Goal: Book appointment/travel/reservation

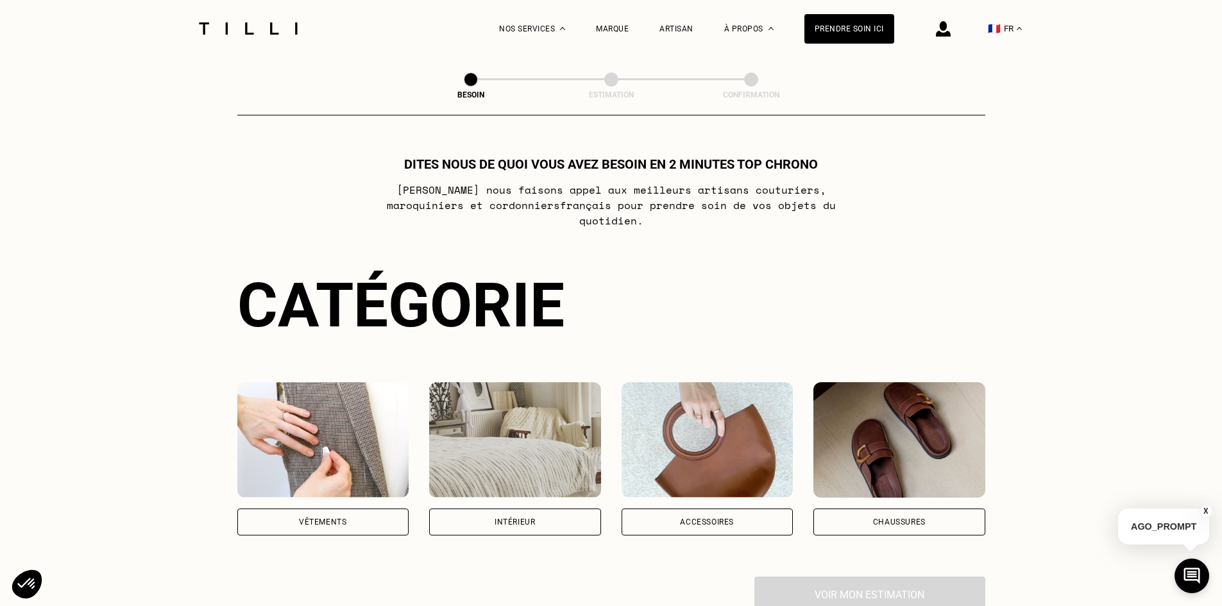
click at [381, 517] on div "Vêtements" at bounding box center [323, 522] width 172 height 27
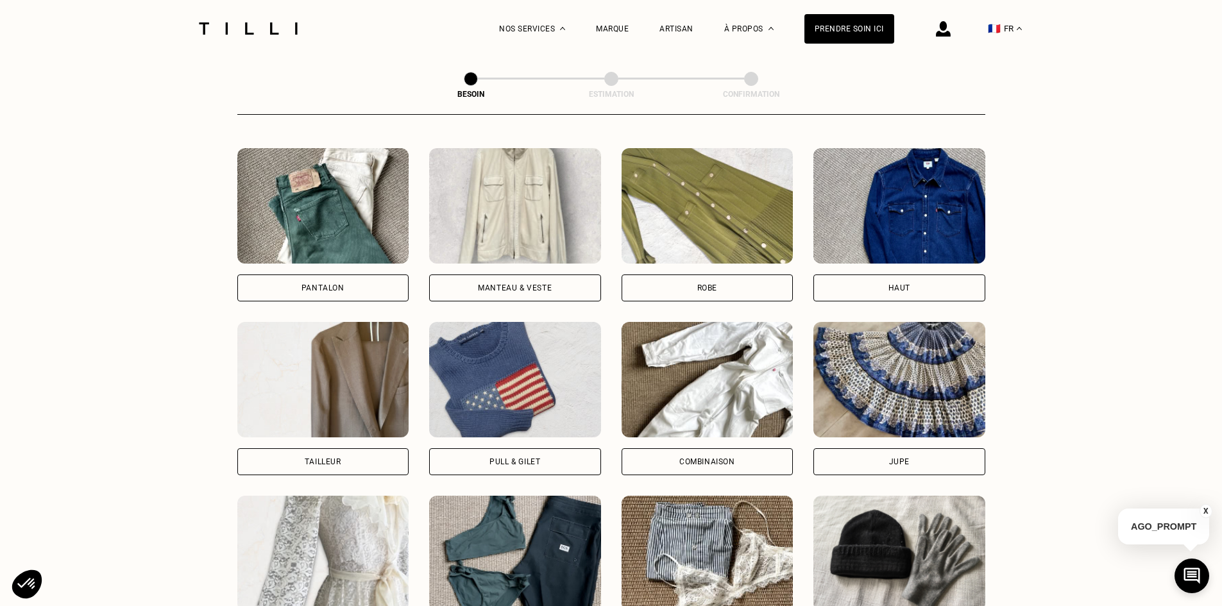
scroll to position [567, 0]
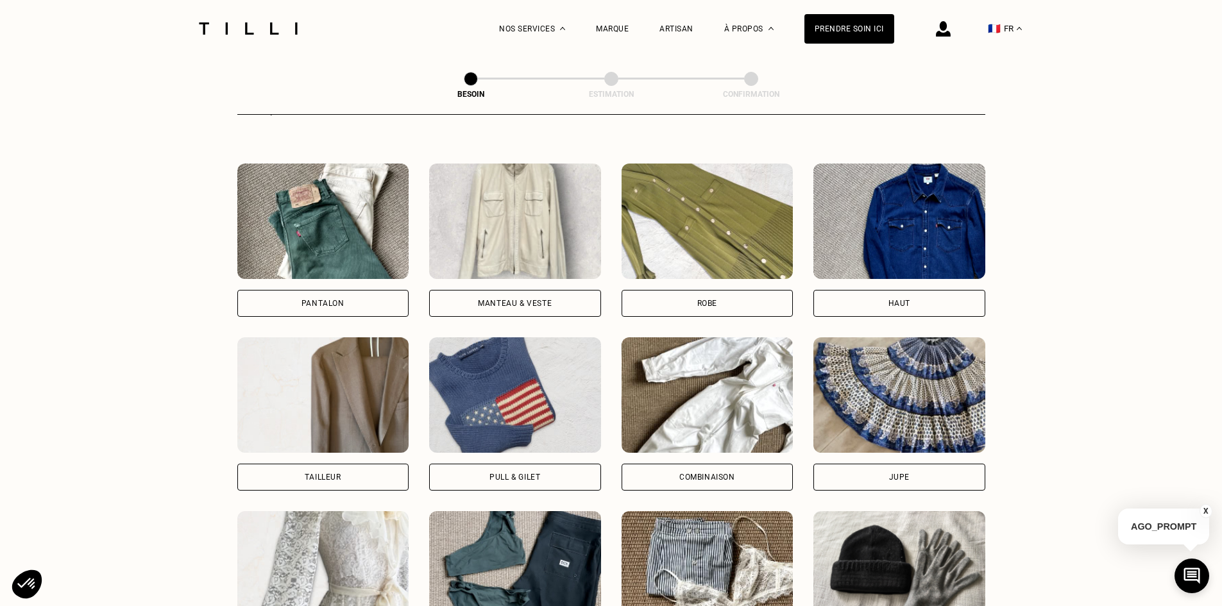
click at [527, 300] on div "Manteau & Veste" at bounding box center [515, 304] width 74 height 8
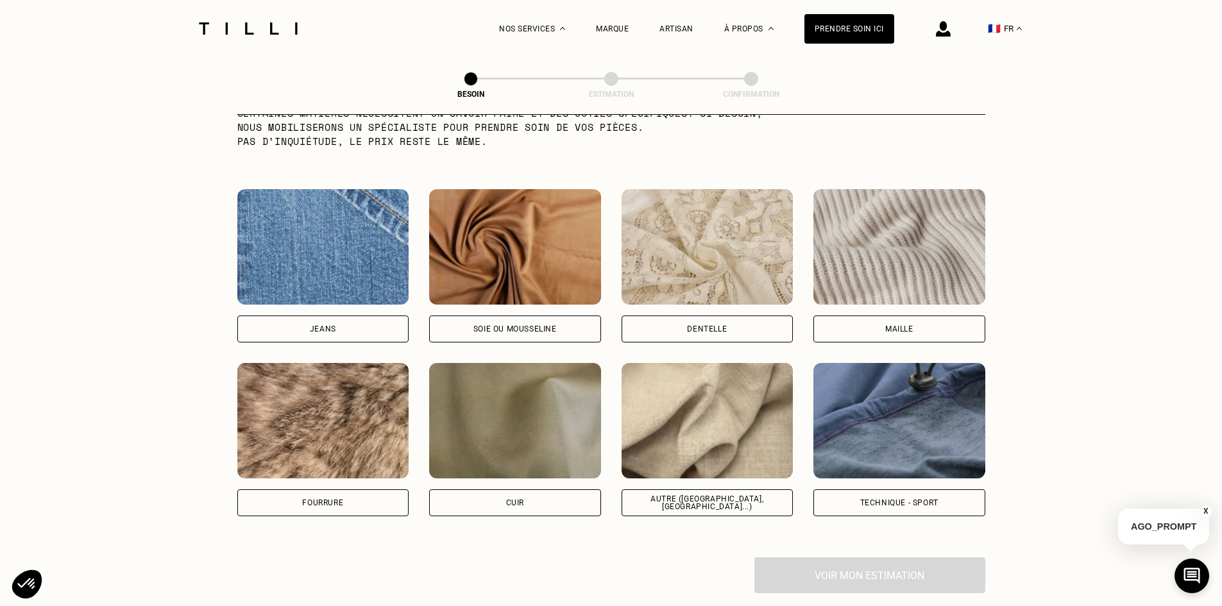
scroll to position [1305, 0]
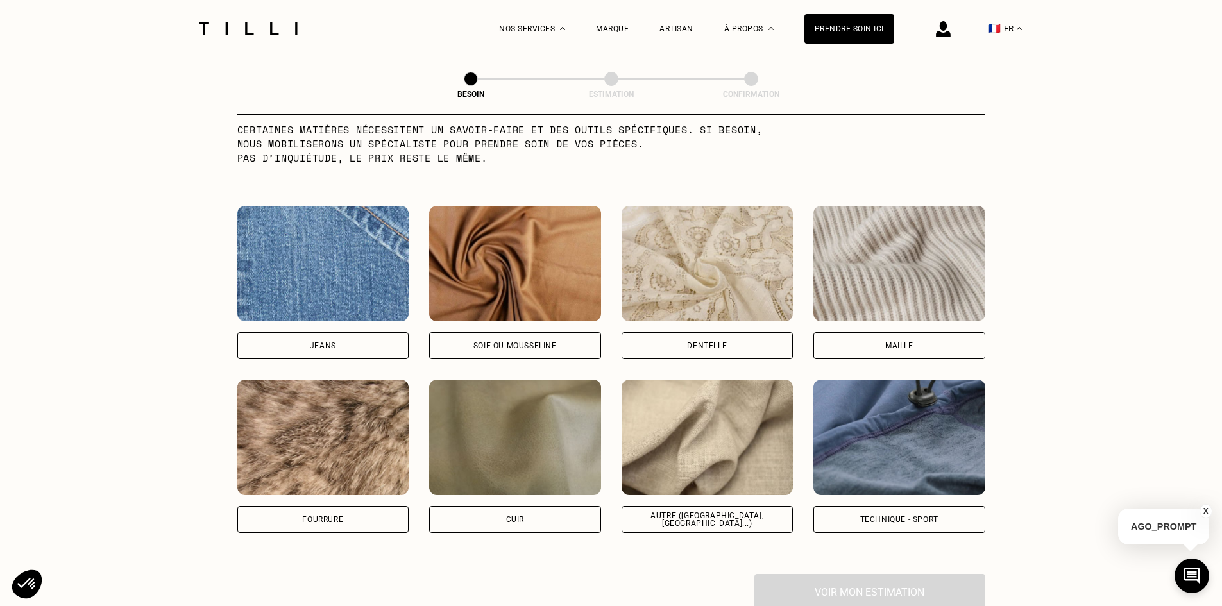
click at [741, 515] on div "Autre ([GEOGRAPHIC_DATA], [GEOGRAPHIC_DATA]...)" at bounding box center [708, 519] width 172 height 27
select select "FR"
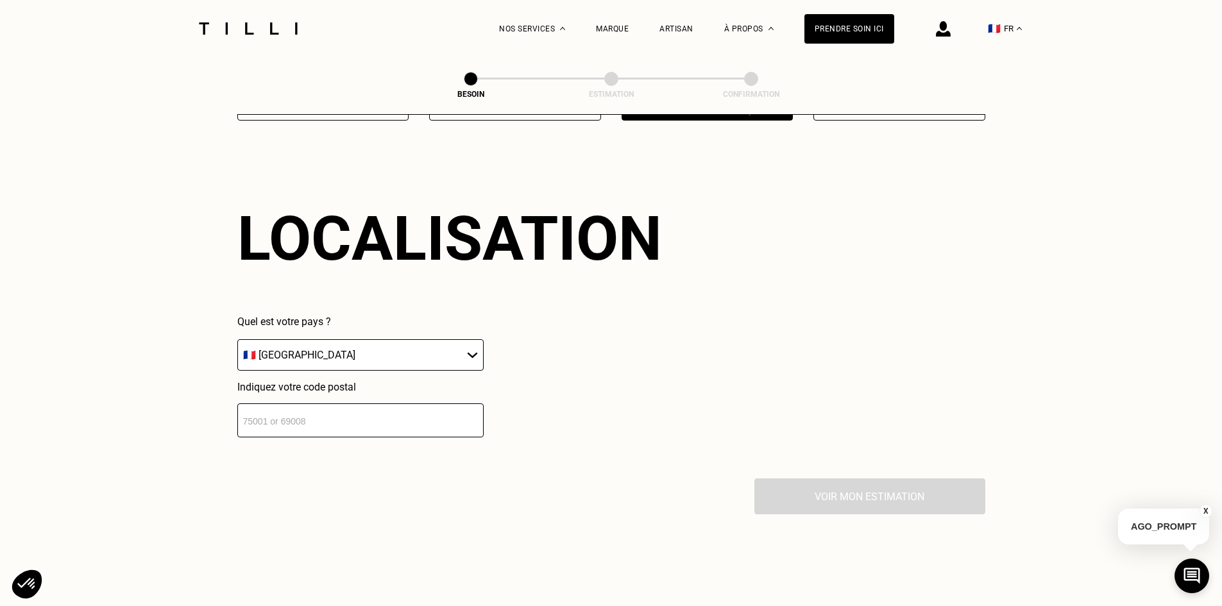
scroll to position [1725, 0]
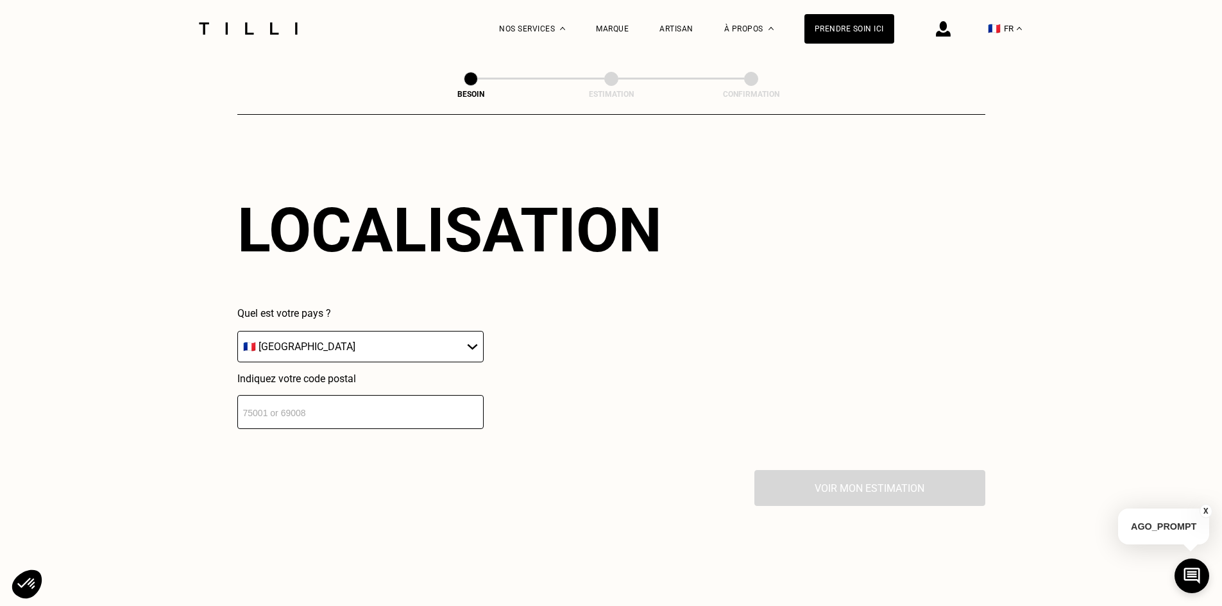
click at [438, 404] on input "number" at bounding box center [360, 412] width 246 height 34
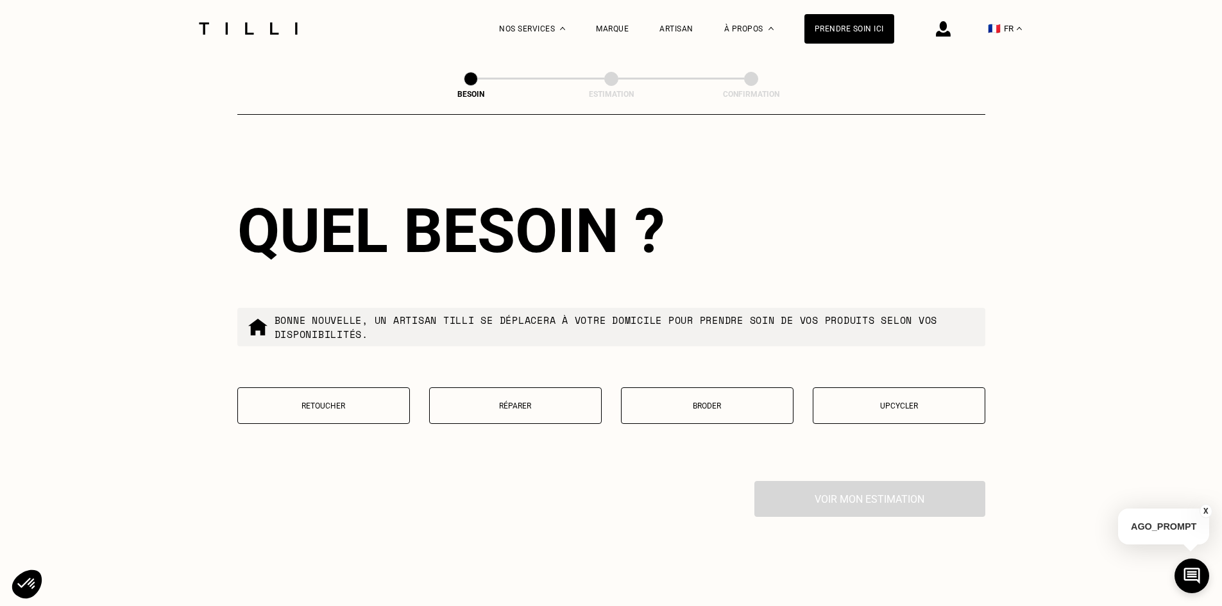
scroll to position [2044, 0]
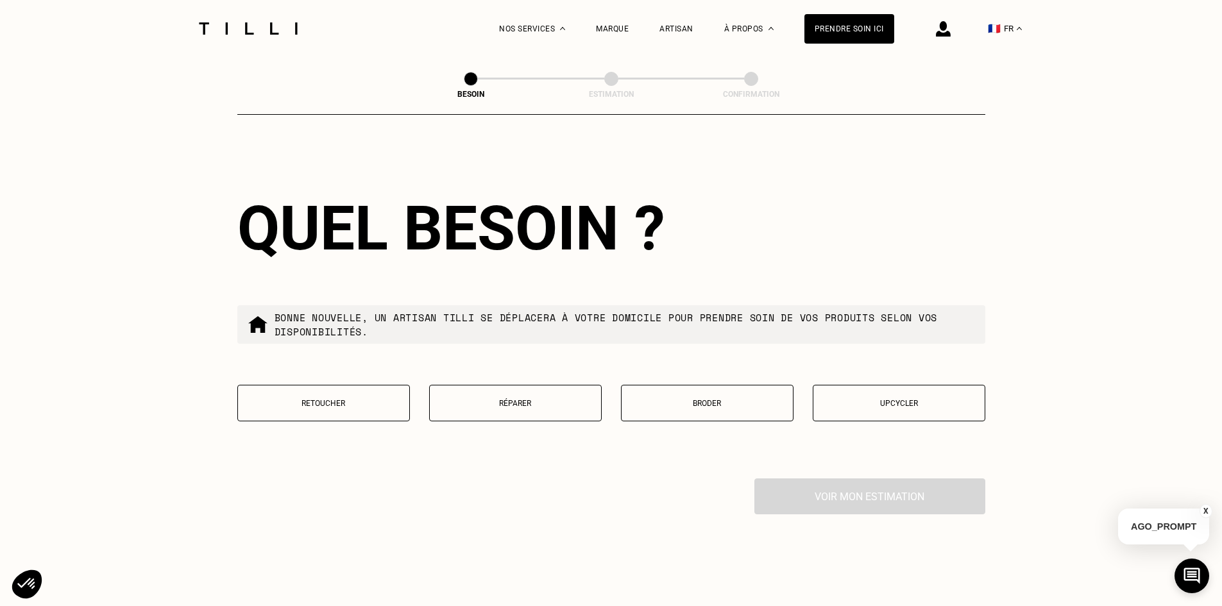
type input "94400"
click at [914, 399] on p "Upcycler" at bounding box center [899, 403] width 158 height 9
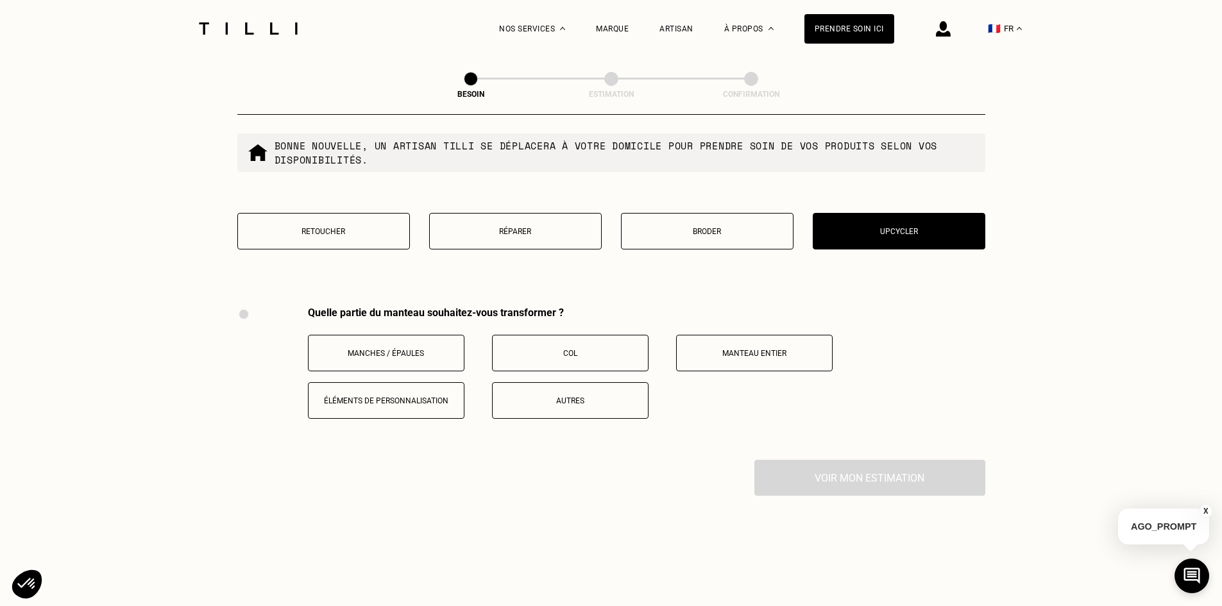
scroll to position [2205, 0]
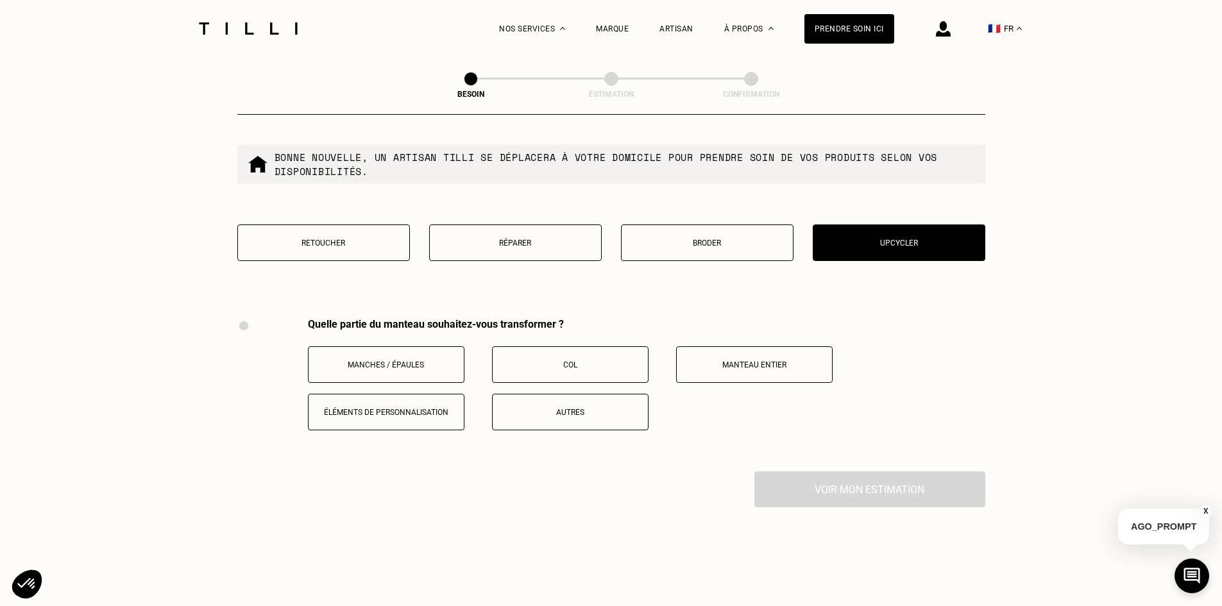
click at [743, 354] on button "Manteau entier" at bounding box center [754, 365] width 157 height 37
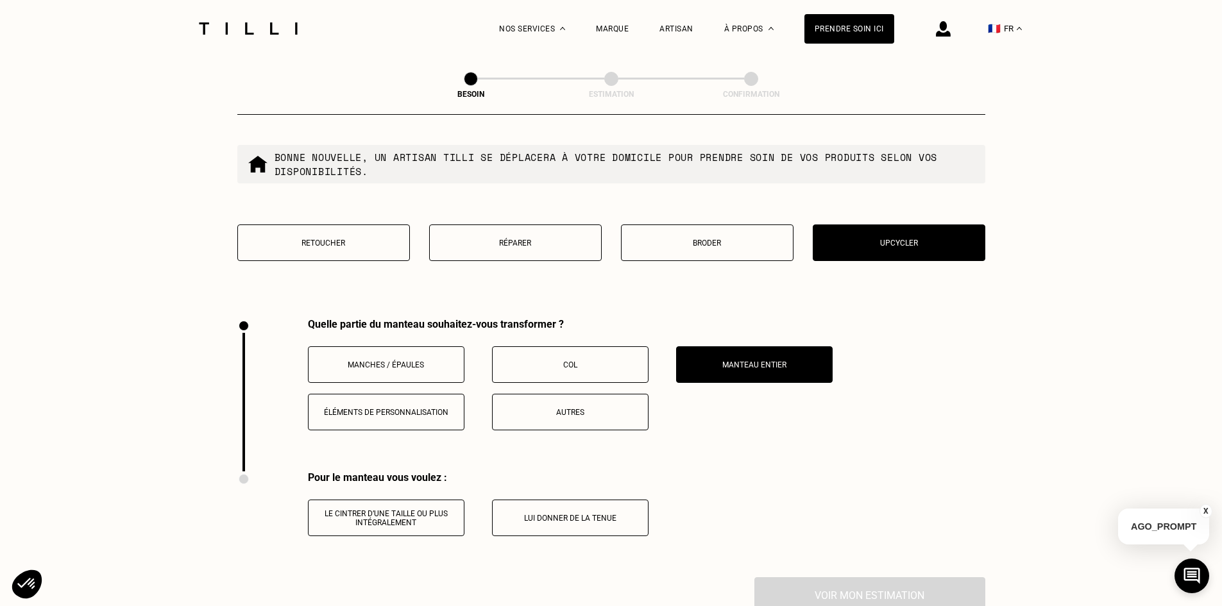
click at [426, 517] on p "Le cintrer d’une taille ou plus intégralement" at bounding box center [386, 518] width 142 height 18
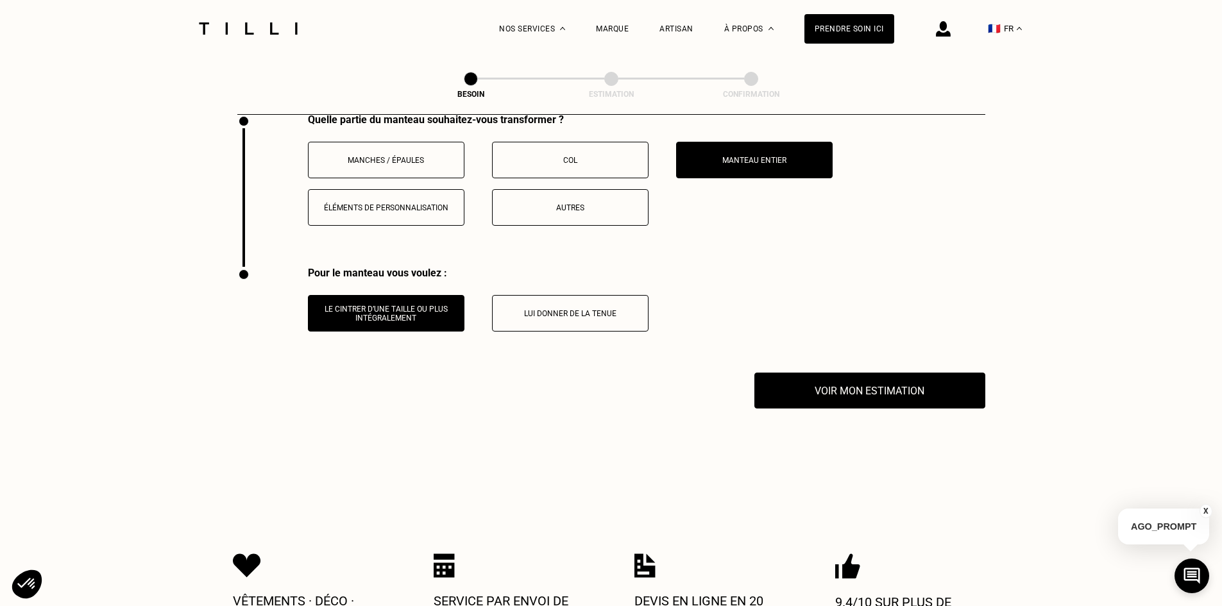
scroll to position [2417, 0]
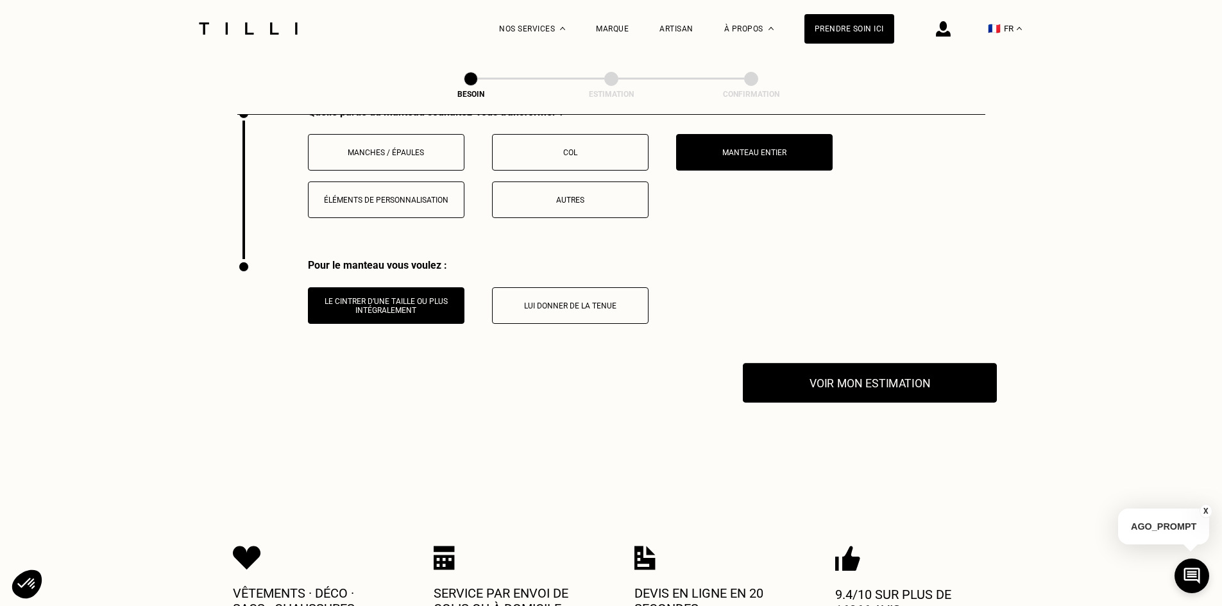
click at [875, 373] on button "Voir mon estimation" at bounding box center [870, 383] width 254 height 40
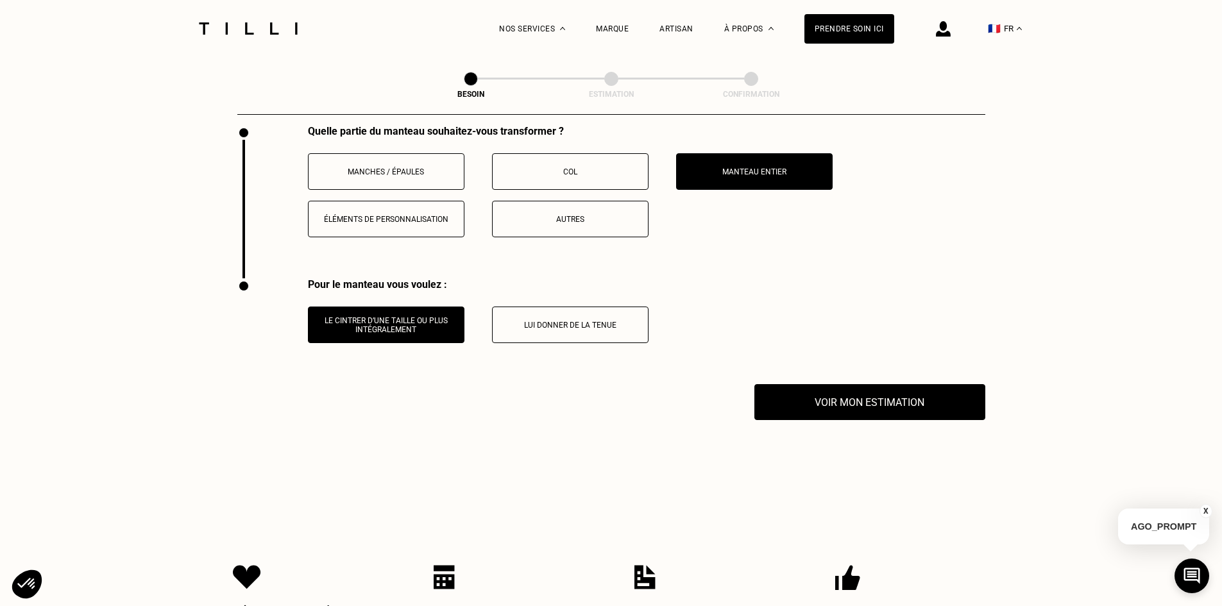
scroll to position [2367, 0]
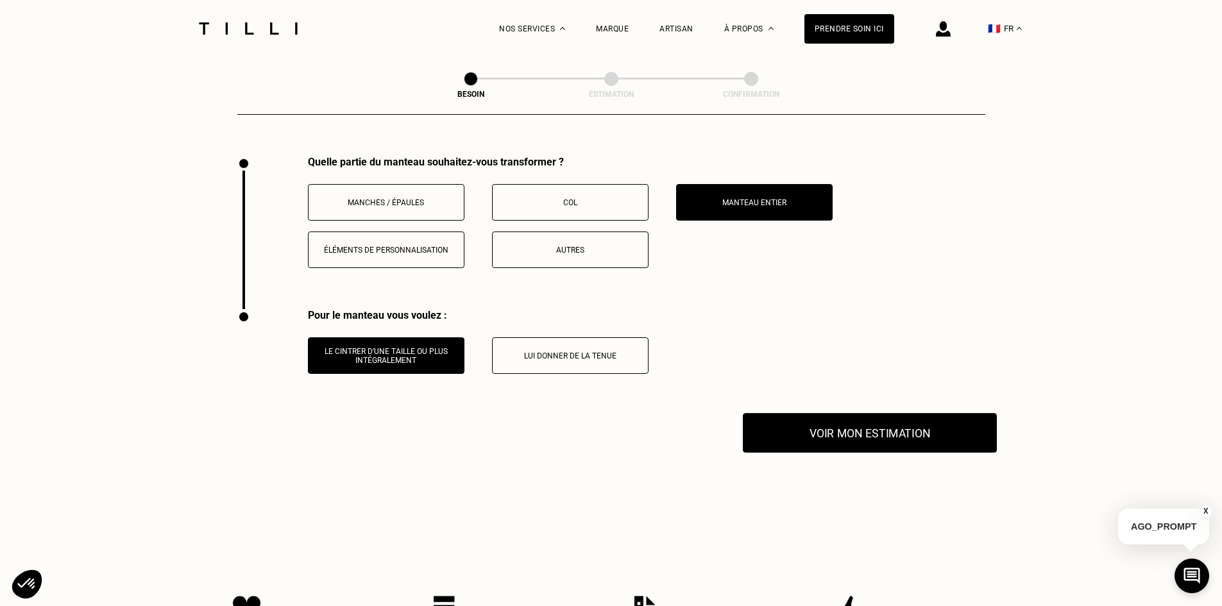
click at [925, 442] on button "Voir mon estimation" at bounding box center [870, 433] width 254 height 40
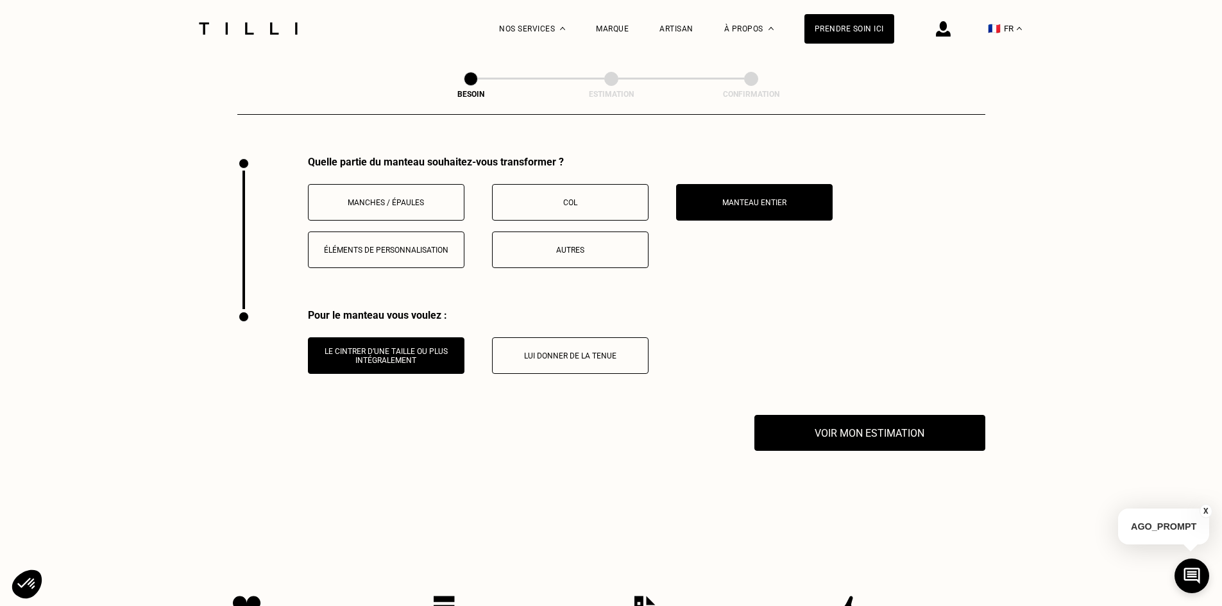
click at [1206, 508] on button "X" at bounding box center [1206, 511] width 13 height 14
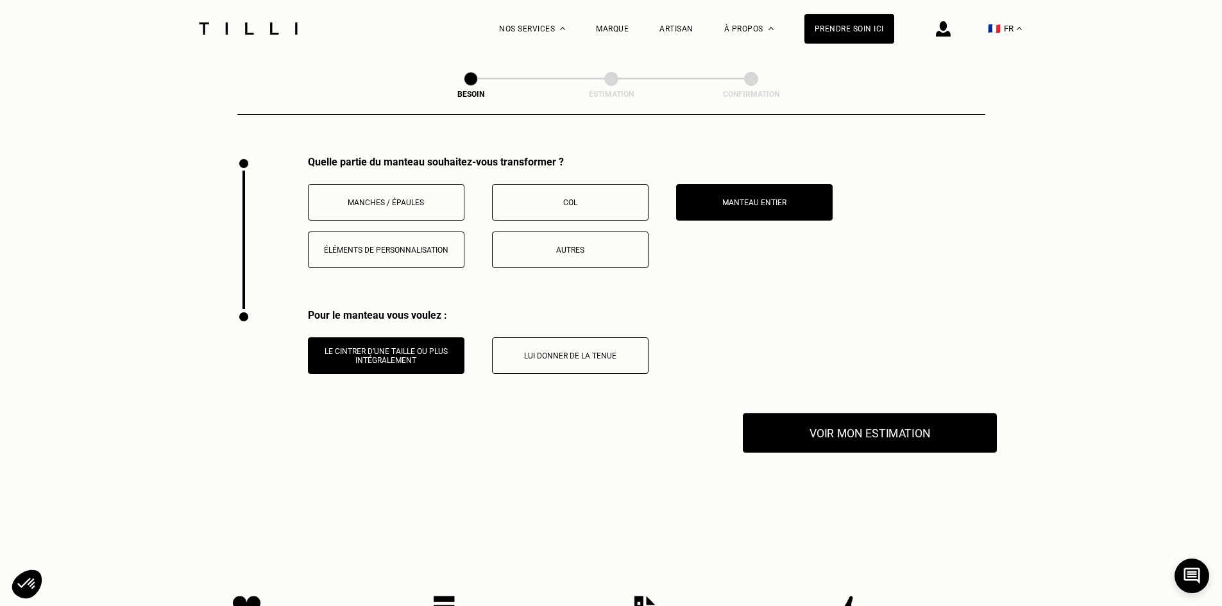
click at [942, 438] on button "Voir mon estimation" at bounding box center [870, 433] width 254 height 40
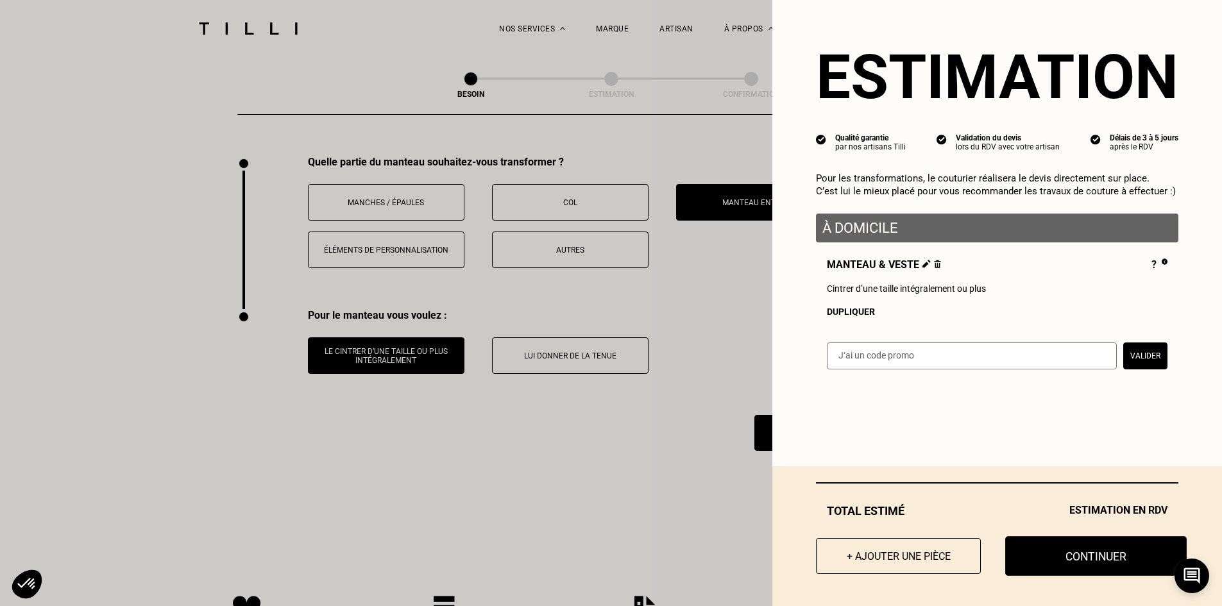
click at [1084, 554] on button "Continuer" at bounding box center [1096, 556] width 182 height 40
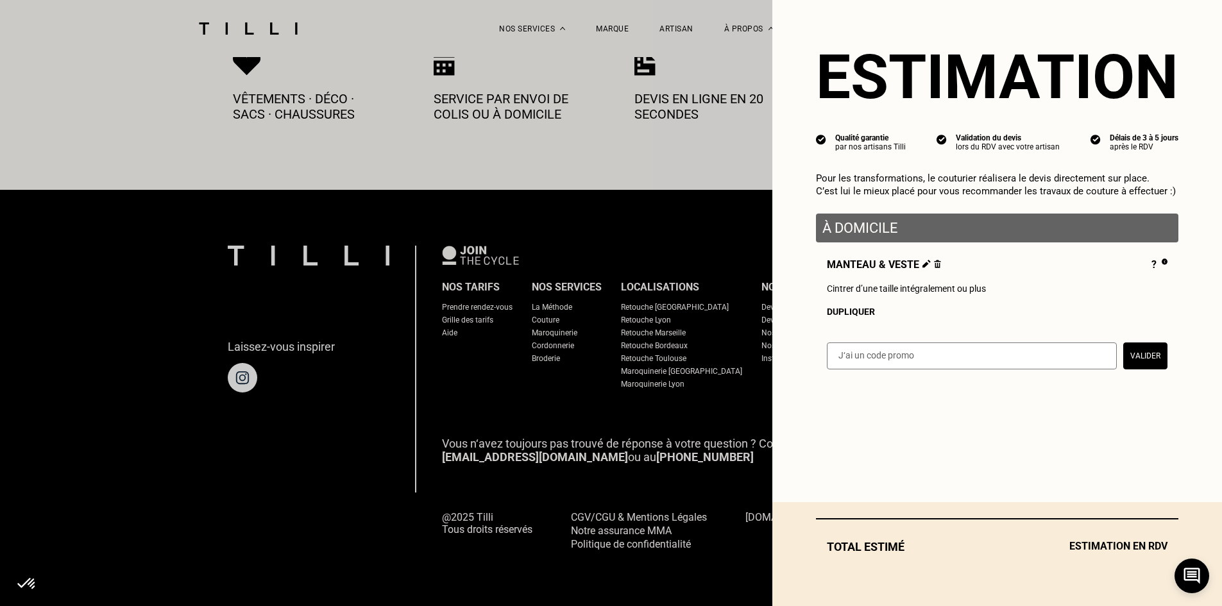
scroll to position [694, 0]
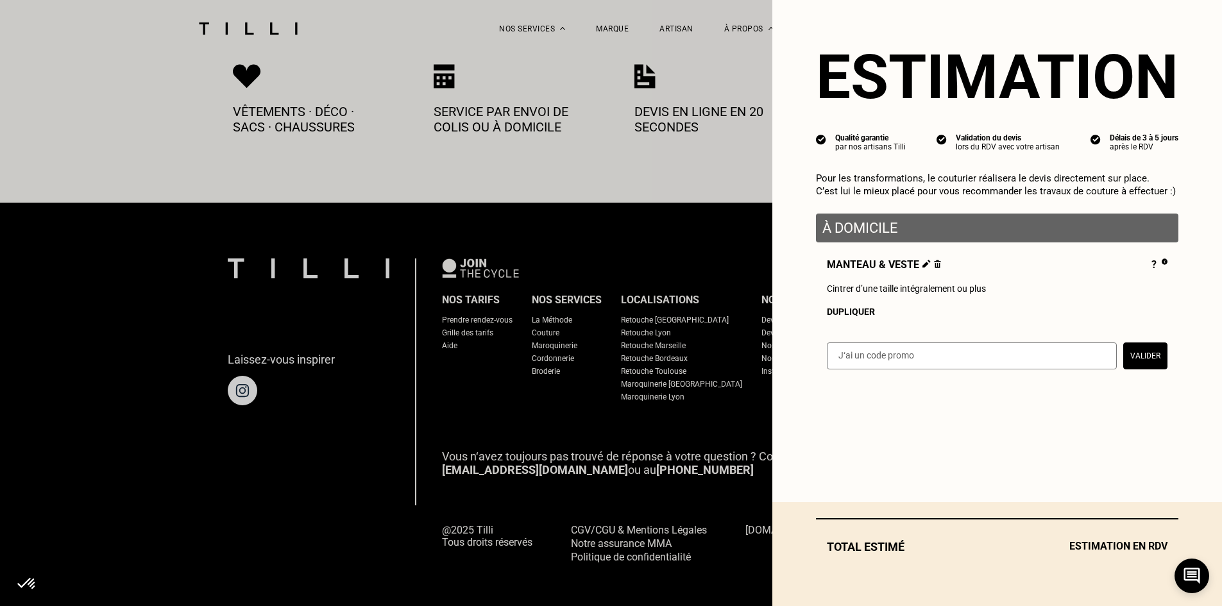
select select "FR"
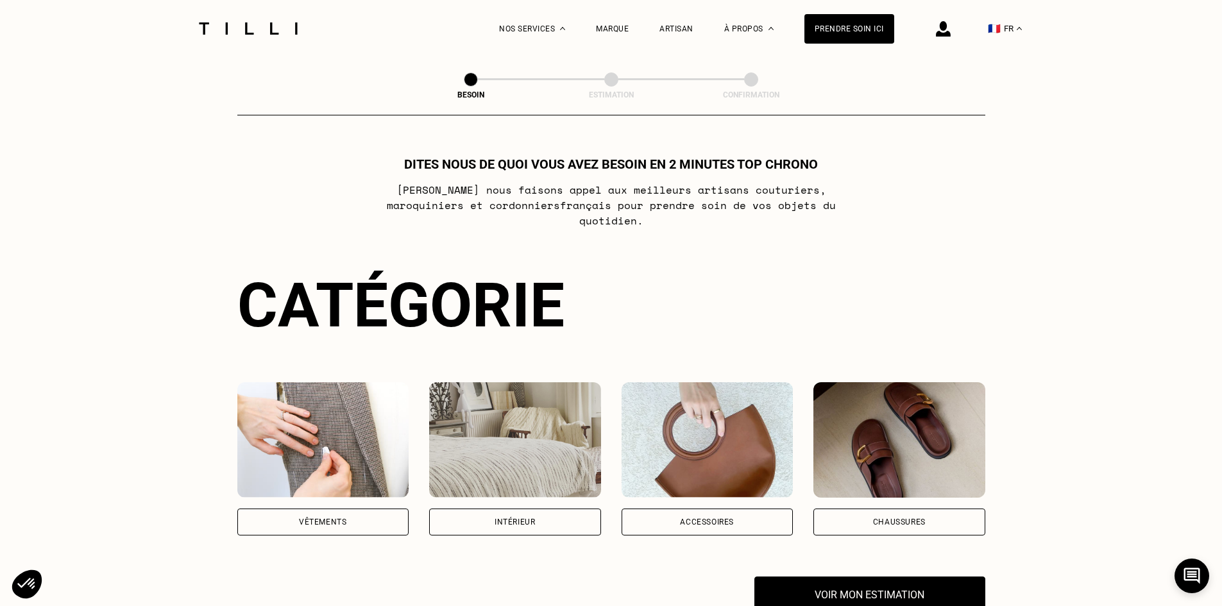
scroll to position [694, 0]
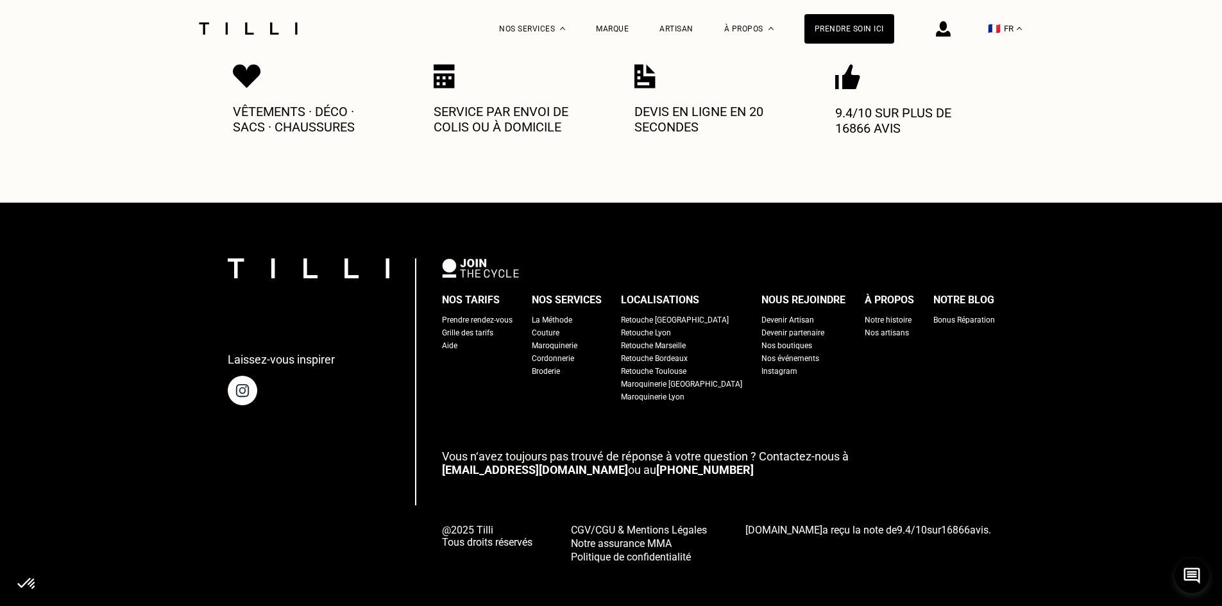
click at [649, 314] on div "Retouche [GEOGRAPHIC_DATA]" at bounding box center [675, 320] width 108 height 13
